Goal: Task Accomplishment & Management: Use online tool/utility

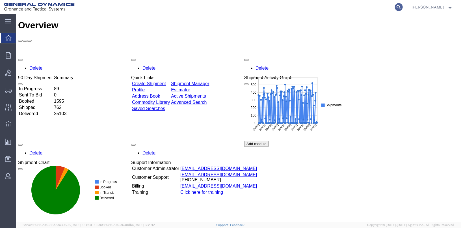
click at [403, 7] on icon at bounding box center [399, 7] width 8 height 8
type input "25338"
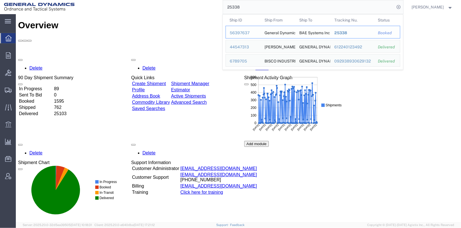
click at [257, 33] on div "56397637" at bounding box center [243, 33] width 27 height 6
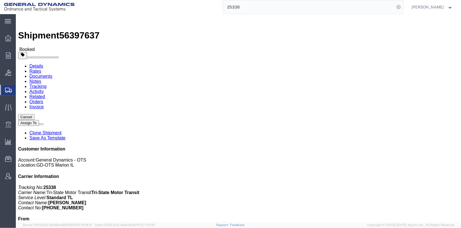
click link "Clone Shipment"
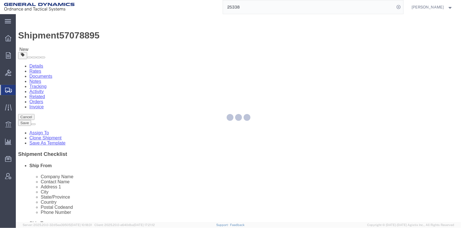
select select
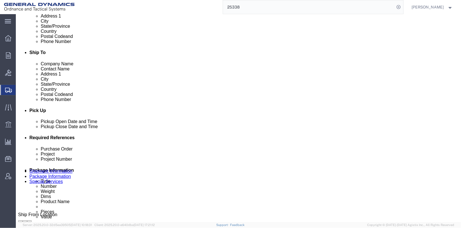
scroll to position [198, 0]
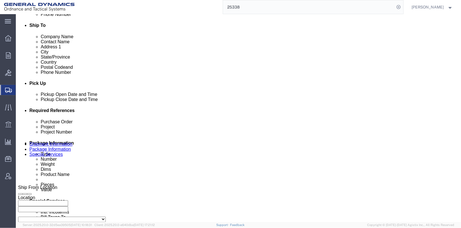
click div "Oct 09 2025 1:49 PM"
click button "Apply"
click div "Oct 09 2025 11:10 AM"
click input "11:10 AM"
type input "7:10 AM"
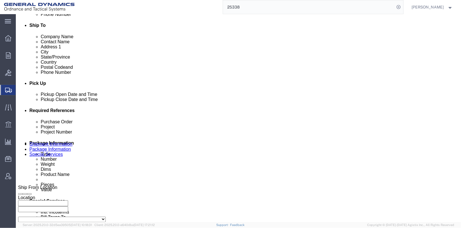
click button "Apply"
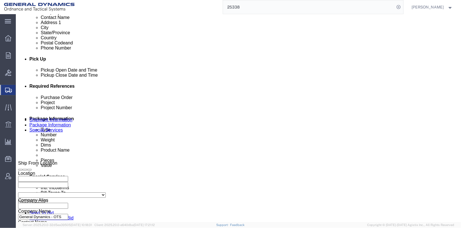
scroll to position [283, 0]
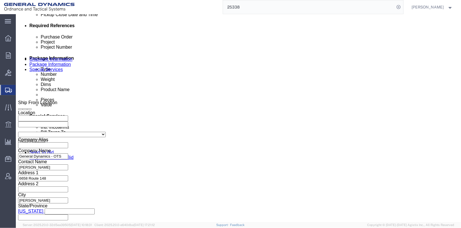
click input "TRK-245005 TRL-234100"
click input "TRK- TRL-234100"
type input "TRK- TRL-174117"
click input "25338"
type input "25453"
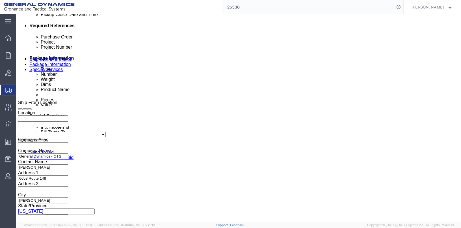
click div "Select Account Type Activity ID Airline Appointment Number ASN Batch Request # …"
click input "5437194/5437195"
click input "5437603/5437195"
type input "5437603/5437604"
click button "Continue"
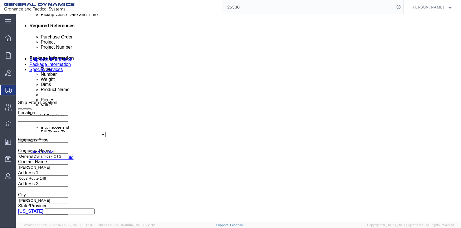
scroll to position [22, 0]
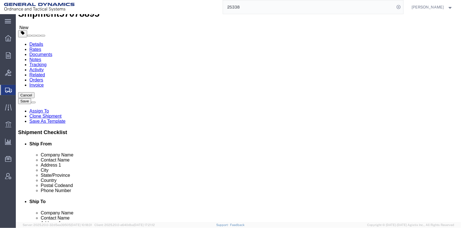
click dd "624.00 Each"
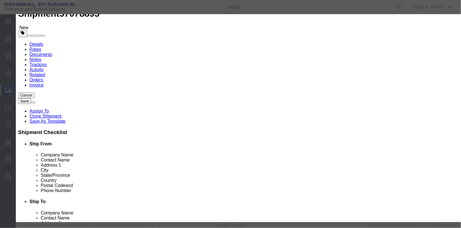
scroll to position [0, 0]
click textarea "624 - EMPTY PROPELLANT DRUMS ON PALLETS 78 PALLETS @ 8 DRUMS/PLT"
click button "Save & Close"
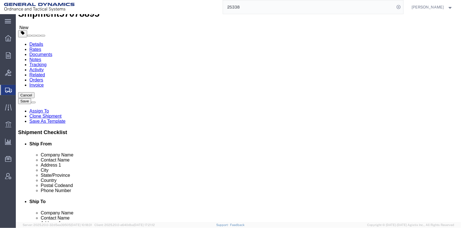
click icon
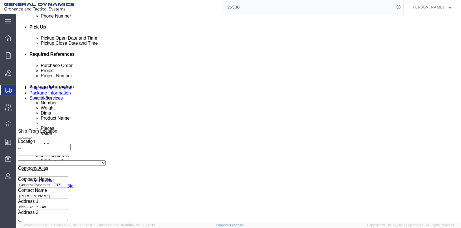
scroll to position [311, 0]
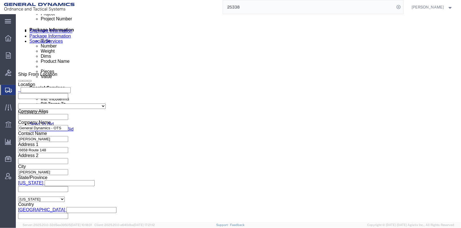
click button "Save"
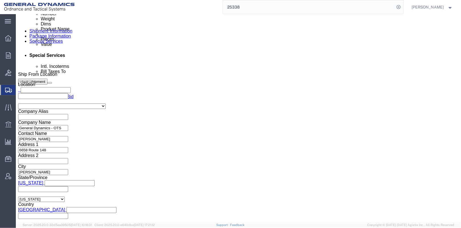
click button "Save"
